Goal: Task Accomplishment & Management: Complete application form

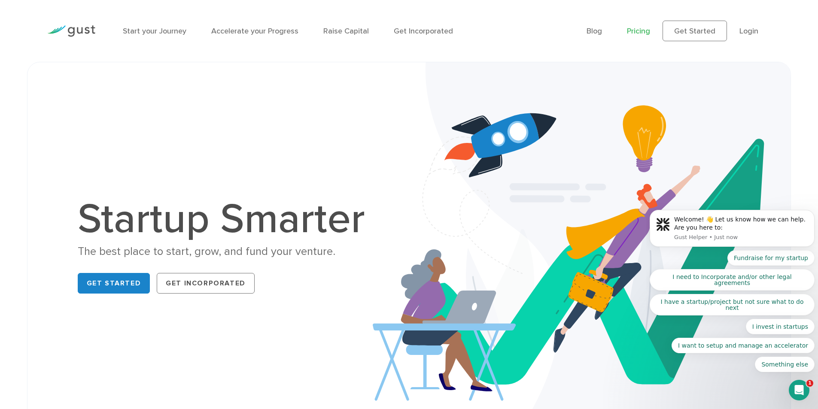
click at [642, 34] on link "Pricing" at bounding box center [638, 31] width 23 height 9
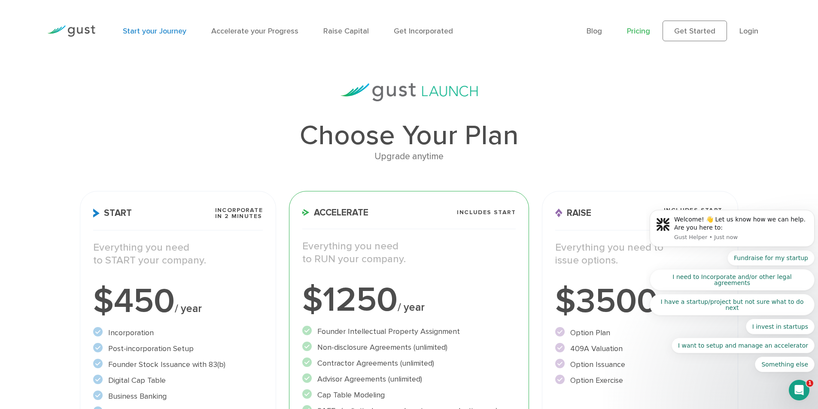
click at [143, 31] on link "Start your Journey" at bounding box center [155, 31] width 64 height 9
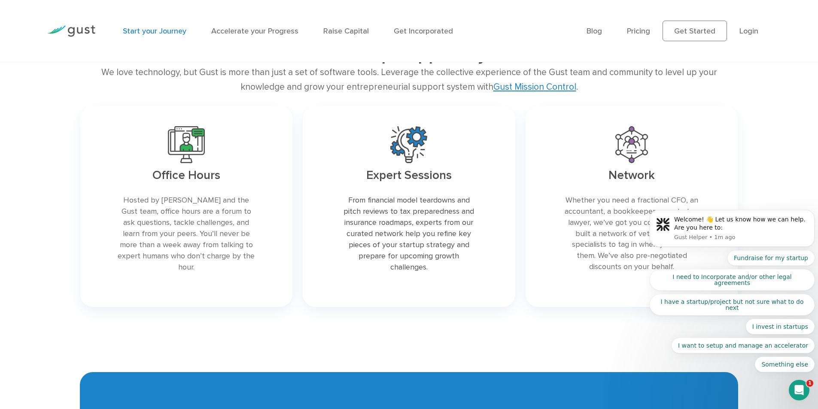
scroll to position [1374, 0]
